Goal: Entertainment & Leisure: Consume media (video, audio)

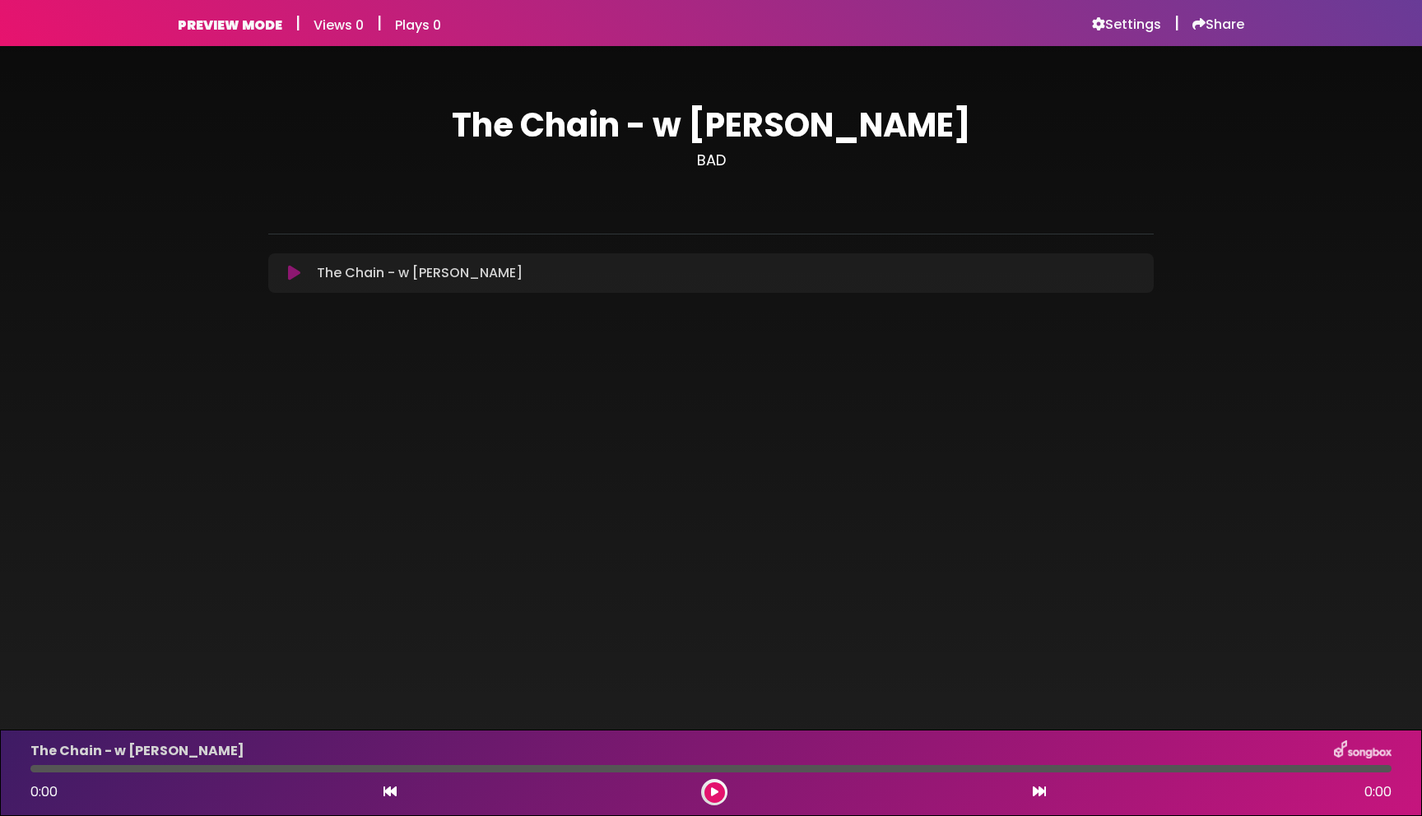
click at [289, 272] on icon at bounding box center [294, 273] width 12 height 16
click at [295, 276] on icon at bounding box center [294, 273] width 12 height 16
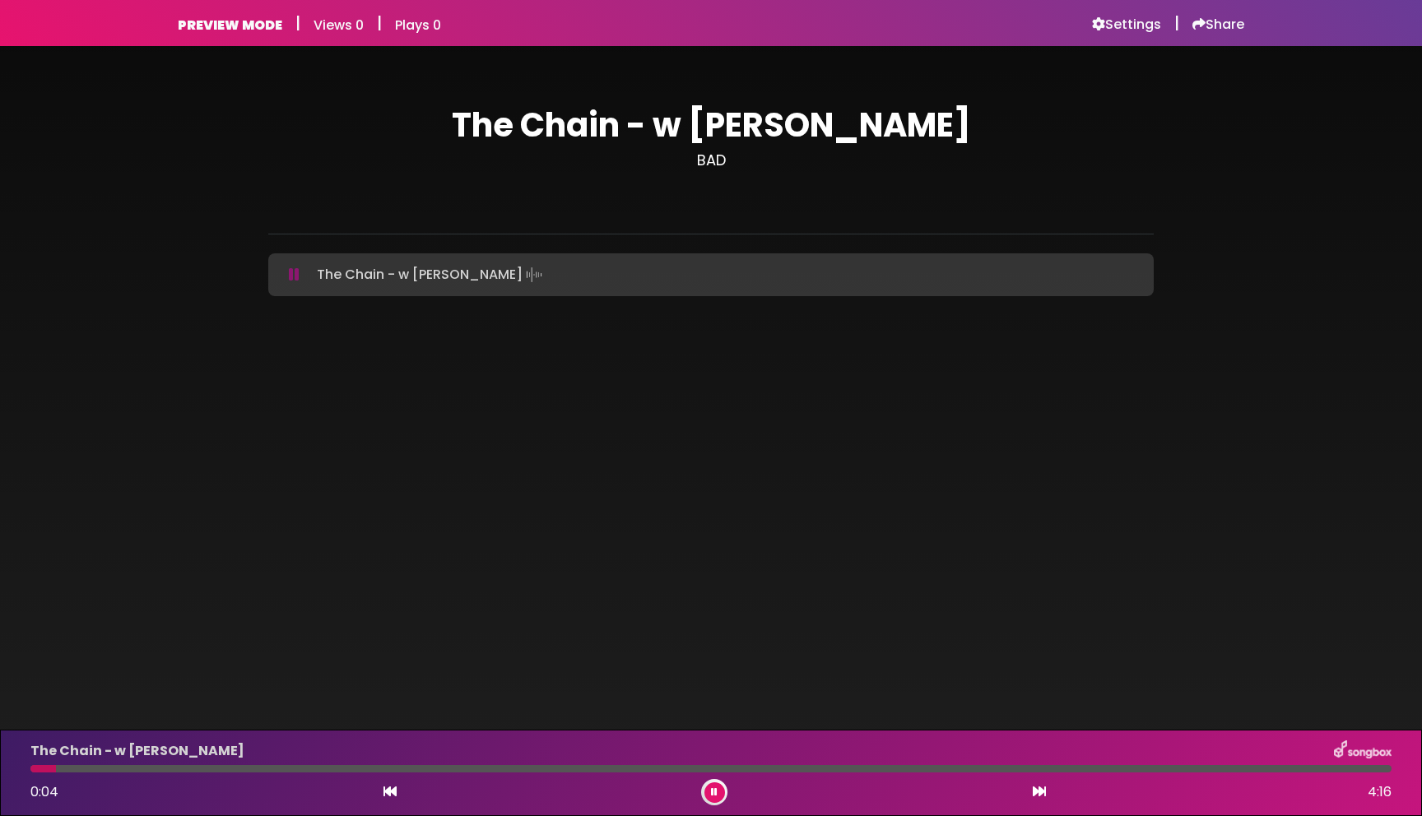
click at [513, 767] on div at bounding box center [710, 768] width 1361 height 7
click at [1264, 768] on div at bounding box center [710, 768] width 1361 height 7
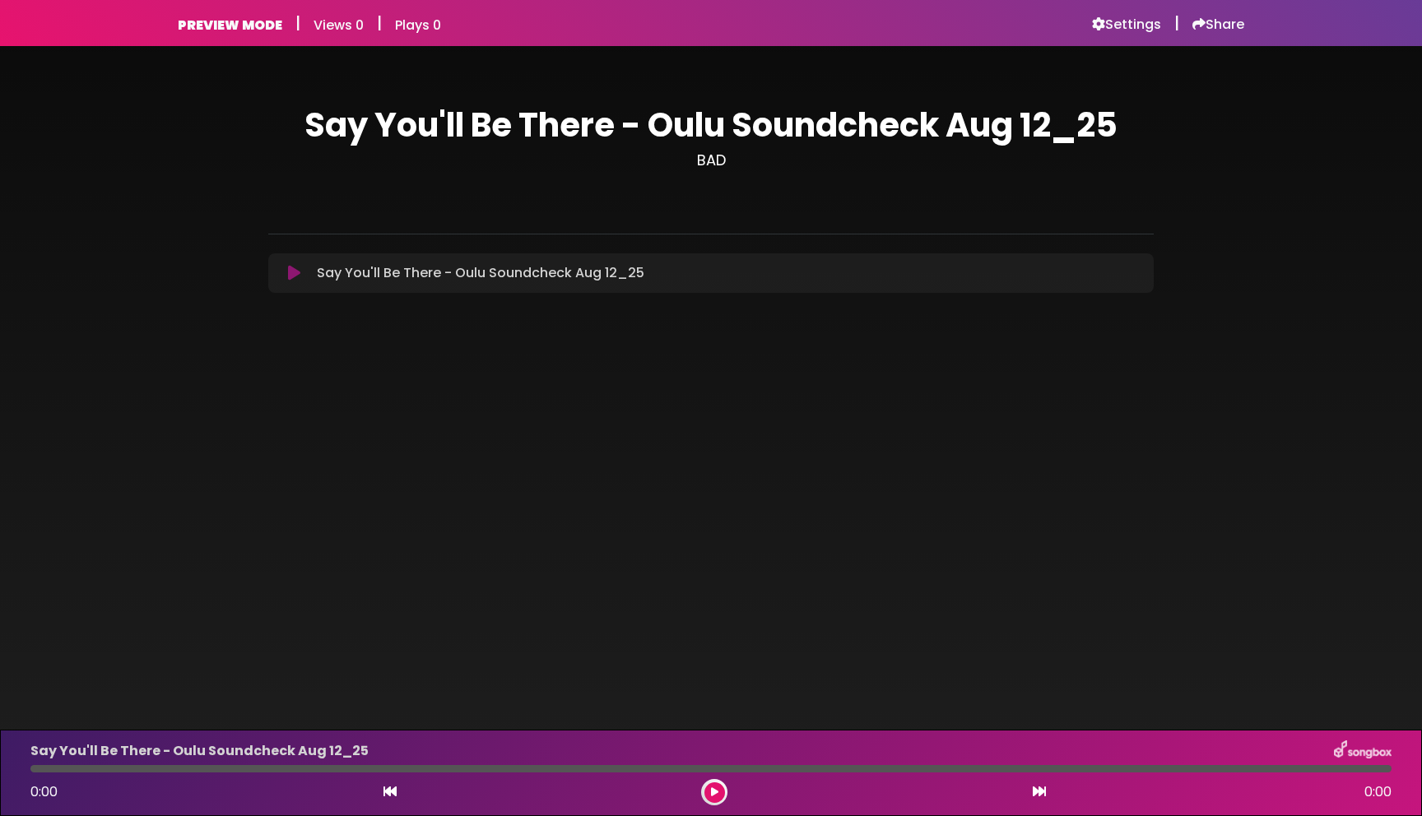
click at [294, 275] on icon at bounding box center [294, 273] width 12 height 16
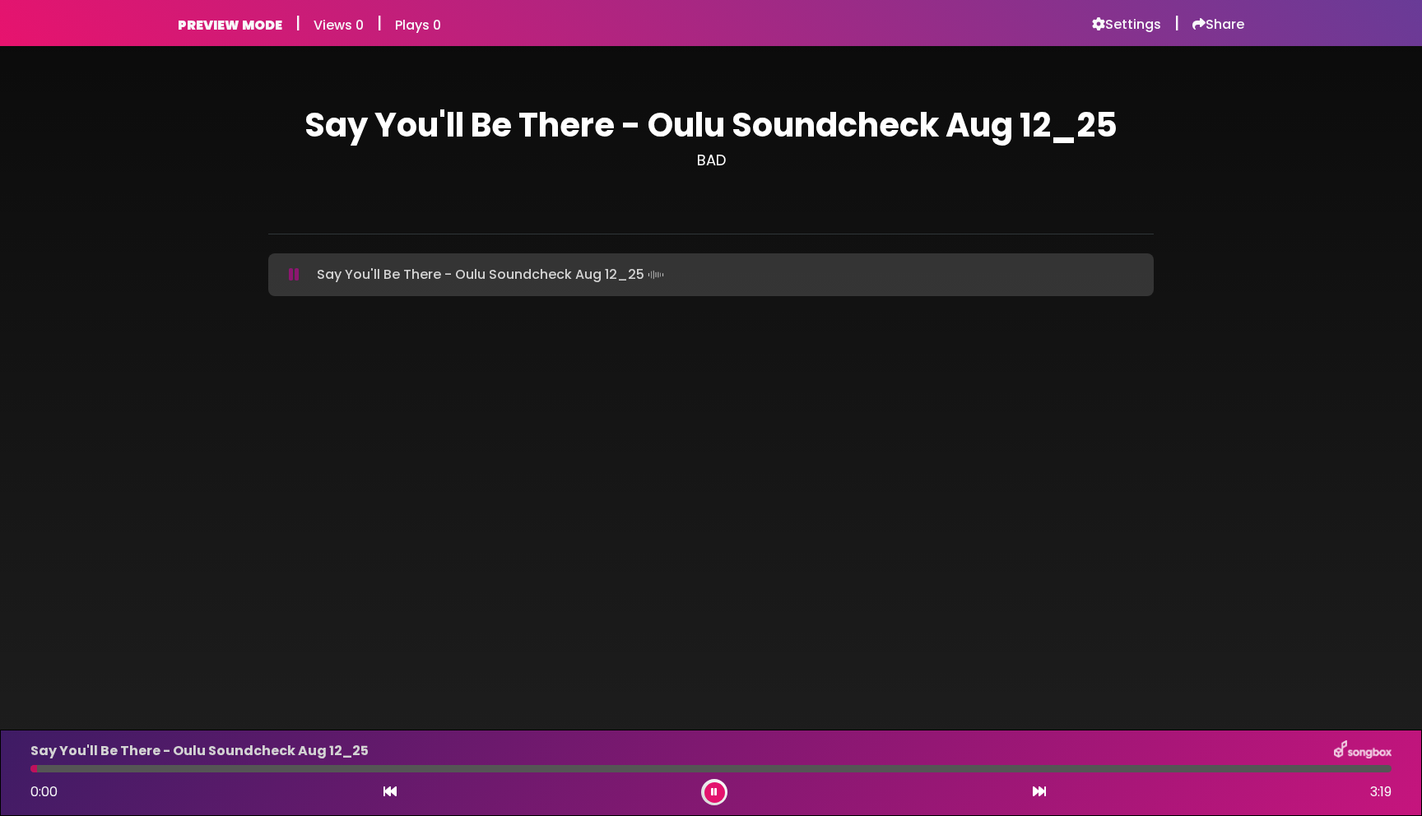
click at [784, 771] on div at bounding box center [710, 768] width 1361 height 7
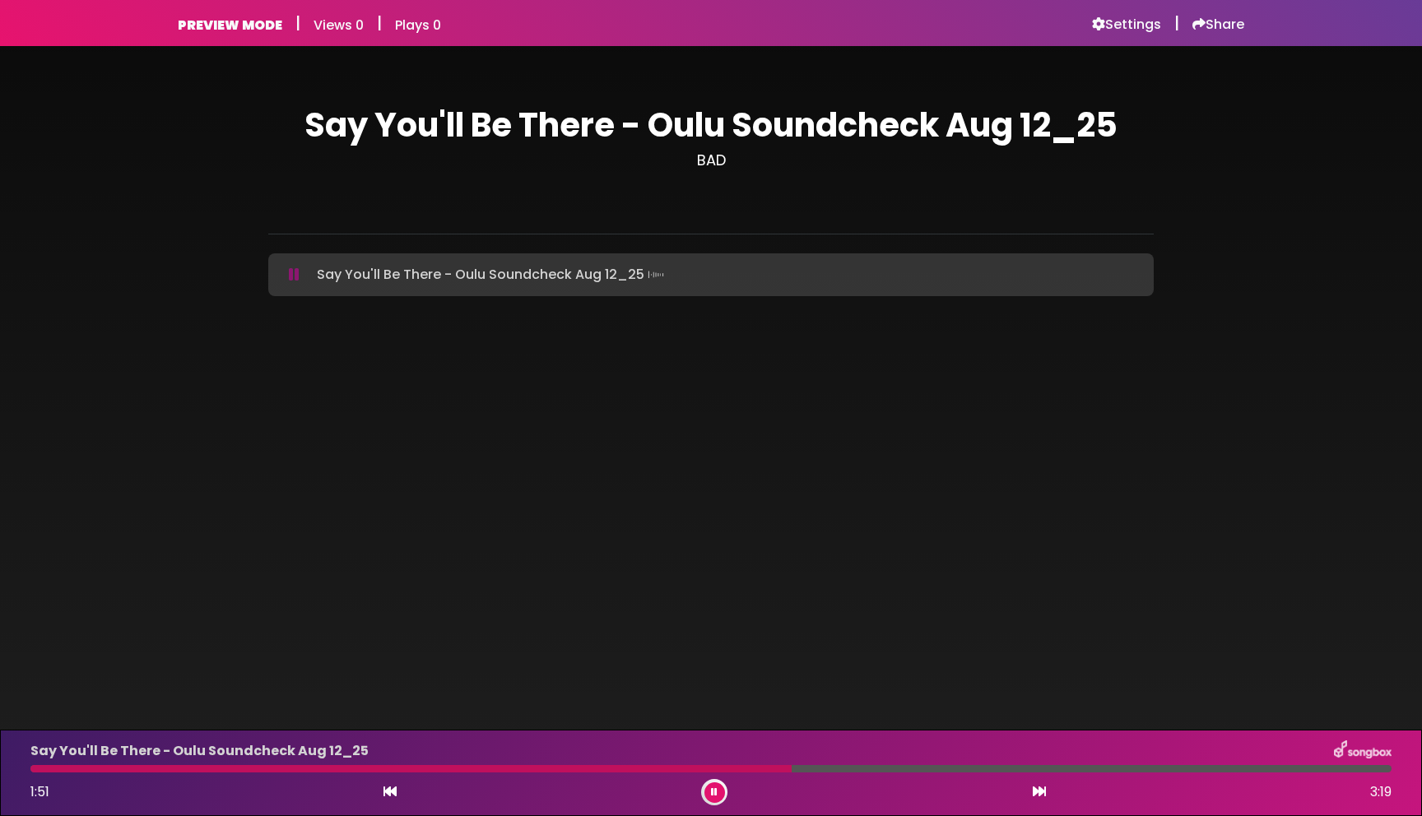
click at [880, 769] on div at bounding box center [710, 768] width 1361 height 7
click at [948, 769] on div at bounding box center [710, 768] width 1361 height 7
click at [1004, 771] on div at bounding box center [710, 768] width 1361 height 7
click at [986, 770] on div at bounding box center [521, 768] width 982 height 7
